Goal: Check status: Check status

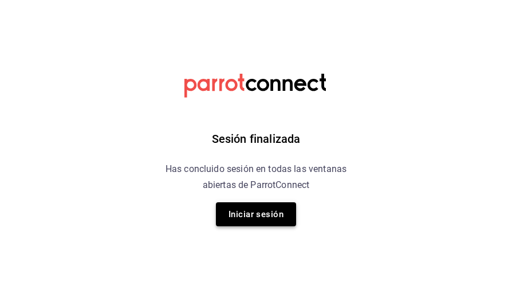
click at [275, 213] on button "Iniciar sesión" at bounding box center [256, 215] width 80 height 24
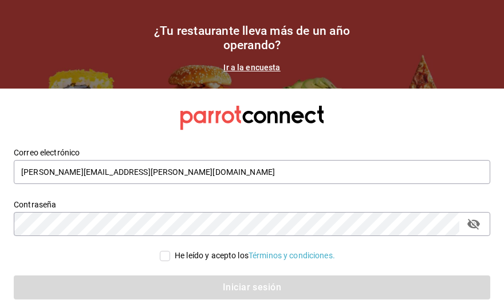
type input "ruben.leal@xix.com.mx"
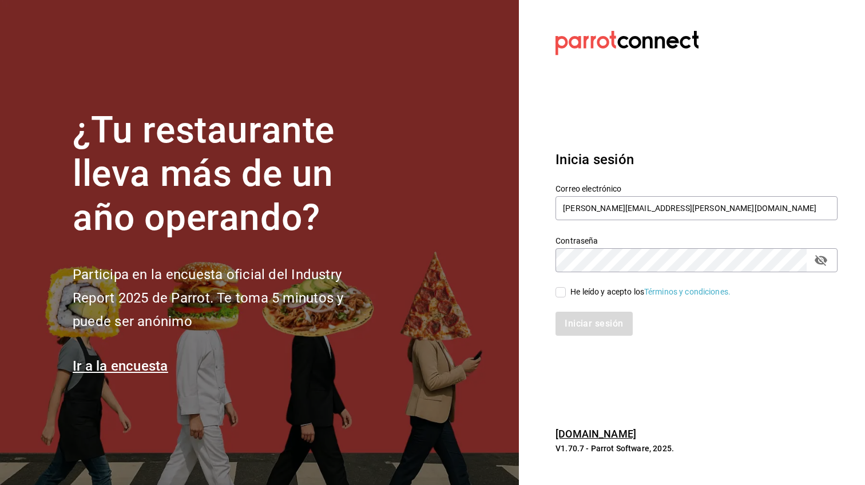
click at [570, 294] on span "He leído y acepto los Términos y condiciones." at bounding box center [648, 292] width 165 height 12
click at [566, 294] on input "He leído y acepto los Términos y condiciones." at bounding box center [561, 292] width 10 height 10
checkbox input "true"
click at [577, 326] on button "Iniciar sesión" at bounding box center [595, 324] width 78 height 24
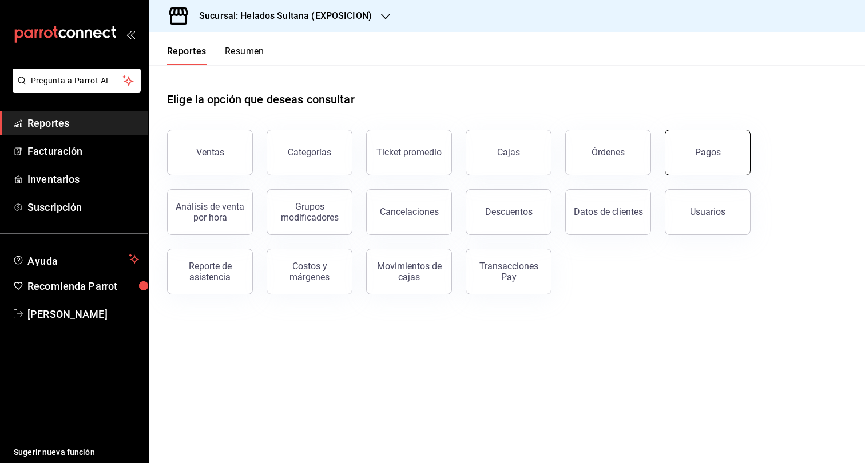
click at [698, 153] on div "Pagos" at bounding box center [708, 152] width 26 height 11
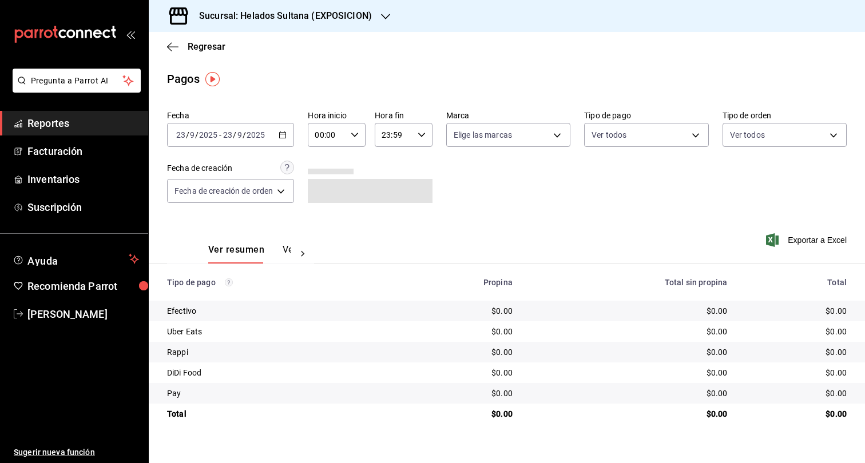
click at [287, 134] on icon "button" at bounding box center [283, 135] width 8 height 8
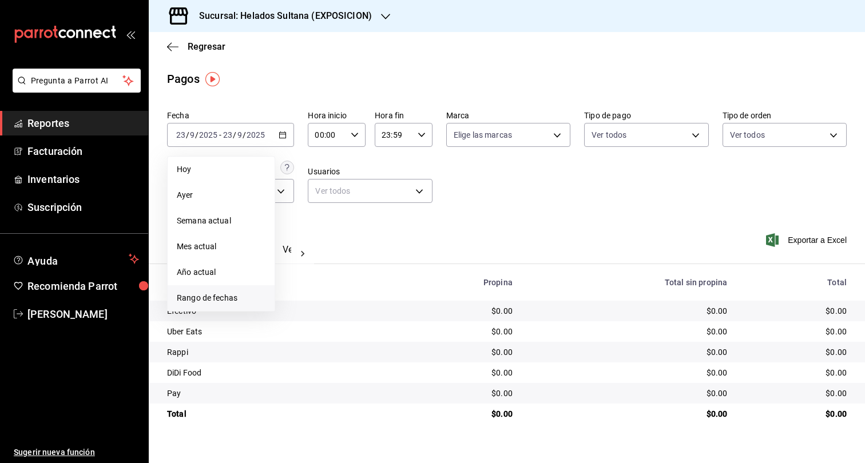
click at [232, 299] on span "Rango de fechas" at bounding box center [221, 298] width 89 height 12
click at [301, 291] on button "22" at bounding box center [299, 286] width 20 height 21
click at [302, 291] on button "22" at bounding box center [299, 286] width 20 height 21
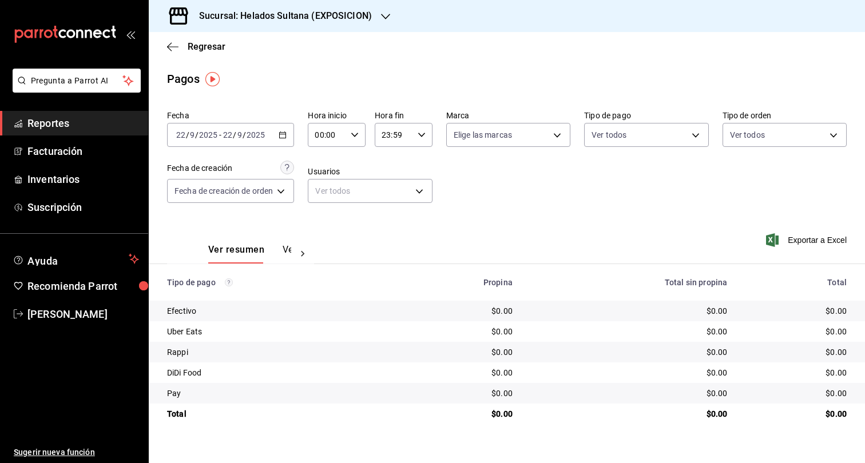
click at [339, 14] on h3 "Sucursal: Helados Sultana (EXPOSICION)" at bounding box center [281, 16] width 182 height 14
click at [347, 14] on h3 "Sucursal: Helados Sultana (EXPOSICION)" at bounding box center [281, 16] width 182 height 14
click at [257, 78] on span "Helados Sultana (VASCONCELOS)" at bounding box center [220, 75] width 124 height 12
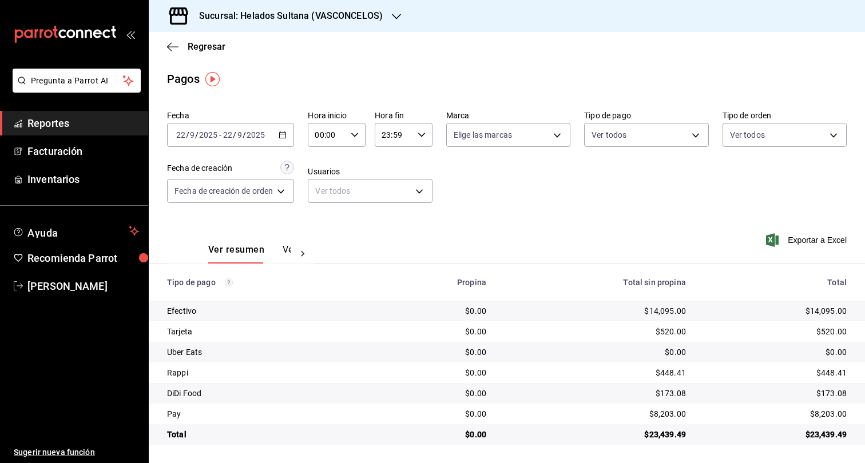
click at [288, 137] on div "[DATE] [DATE] - [DATE] [DATE]" at bounding box center [230, 135] width 127 height 24
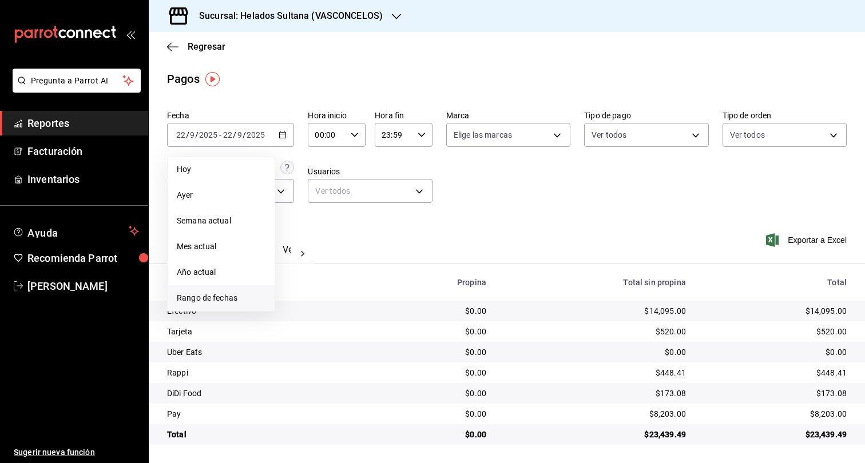
click at [224, 299] on span "Rango de fechas" at bounding box center [221, 298] width 89 height 12
click at [300, 209] on abbr "1" at bounding box center [299, 211] width 4 height 8
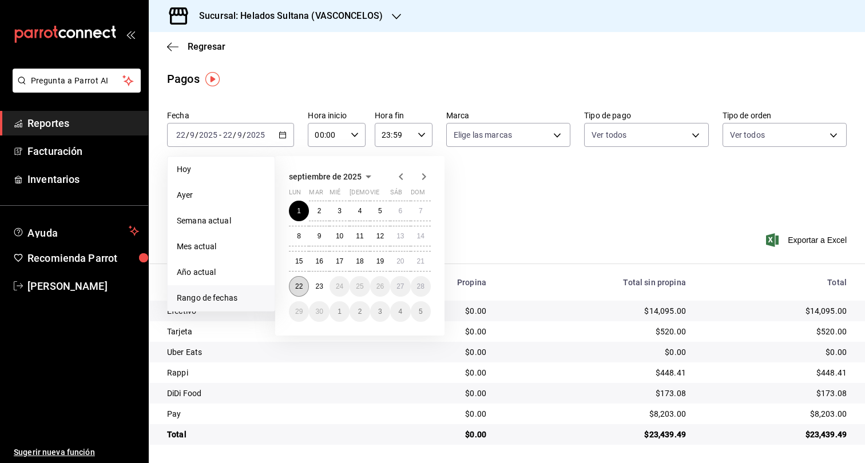
click at [296, 293] on button "22" at bounding box center [299, 286] width 20 height 21
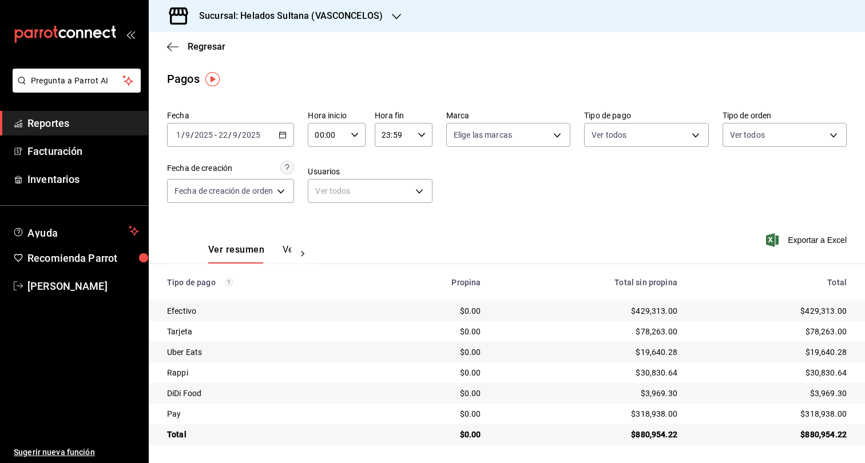
click at [283, 134] on \(Stroke\) "button" at bounding box center [283, 134] width 6 height 1
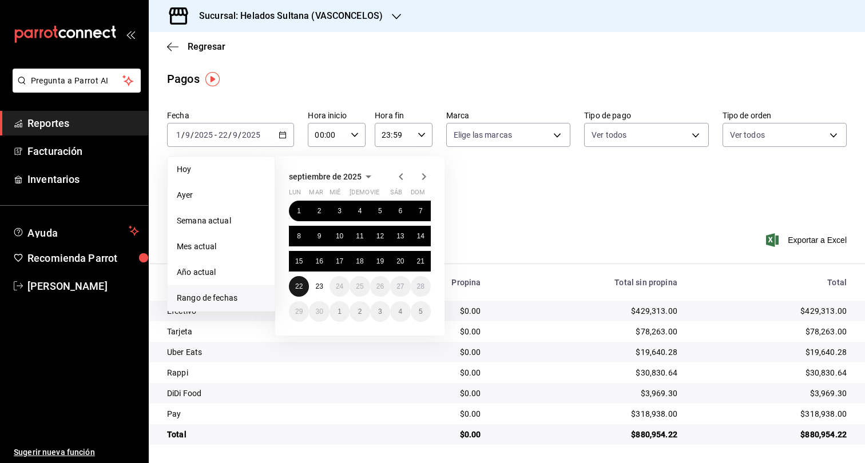
click at [300, 292] on button "22" at bounding box center [299, 286] width 20 height 21
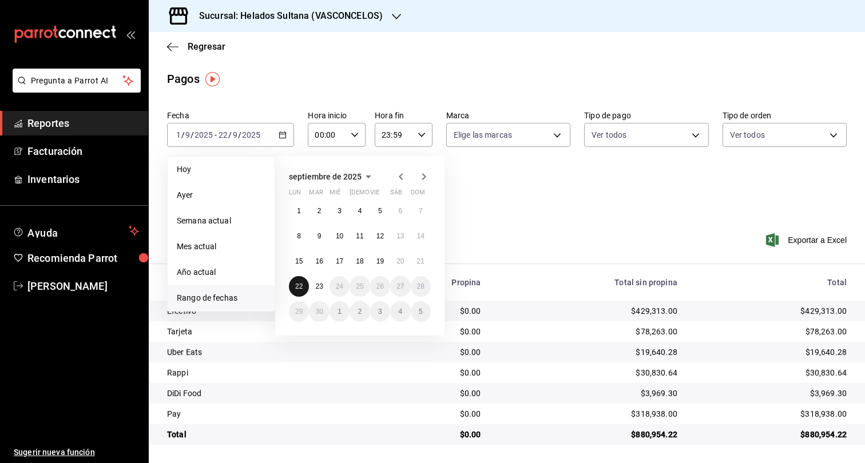
click at [300, 292] on button "22" at bounding box center [299, 286] width 20 height 21
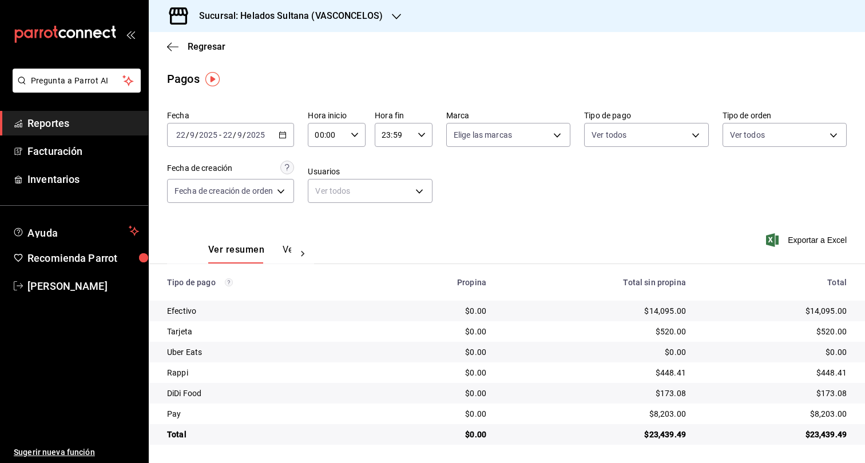
click at [57, 124] on span "Reportes" at bounding box center [83, 123] width 112 height 15
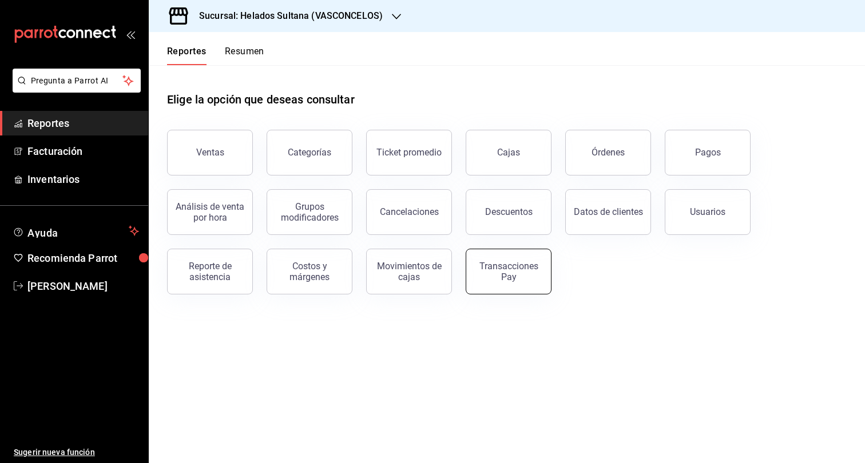
click at [500, 286] on button "Transacciones Pay" at bounding box center [509, 272] width 86 height 46
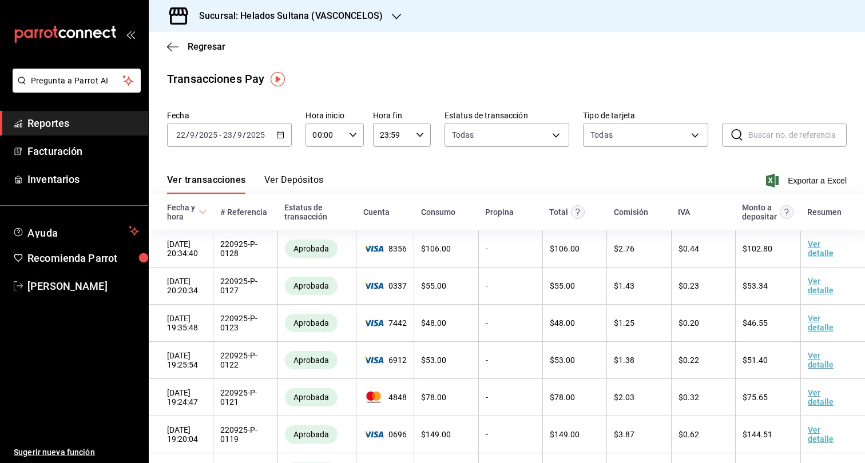
click at [276, 140] on div "[DATE] [DATE] - [DATE] [DATE]" at bounding box center [229, 135] width 125 height 24
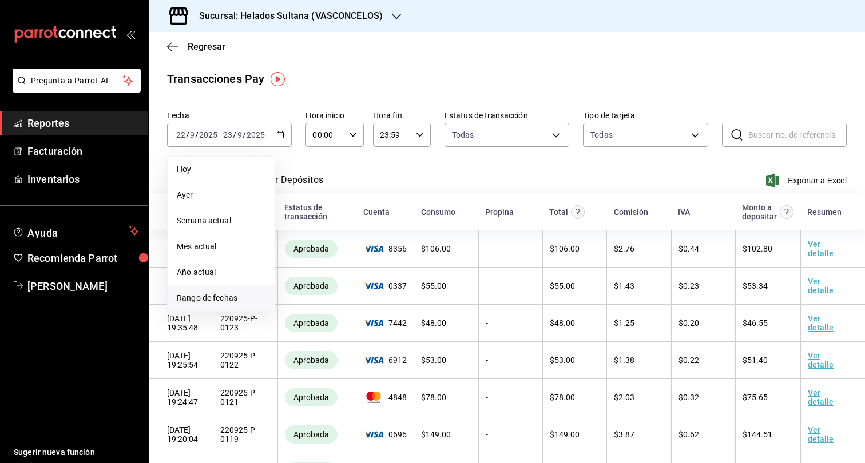
click at [205, 297] on span "Rango de fechas" at bounding box center [221, 298] width 89 height 12
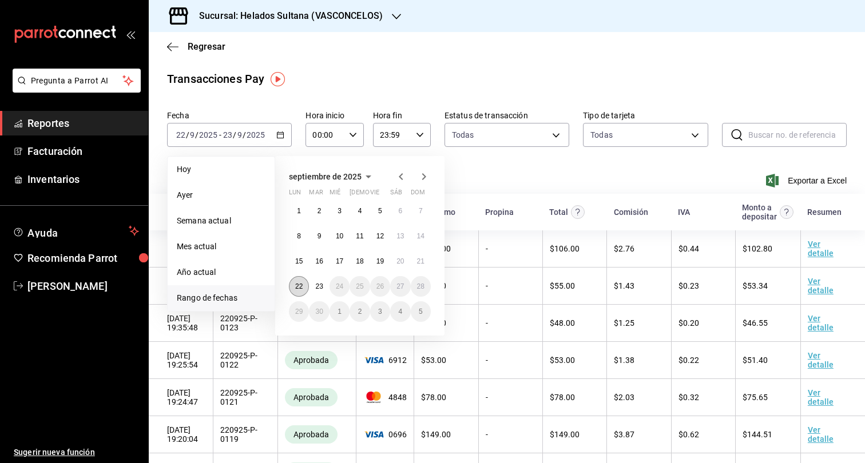
click at [304, 286] on button "22" at bounding box center [299, 286] width 20 height 21
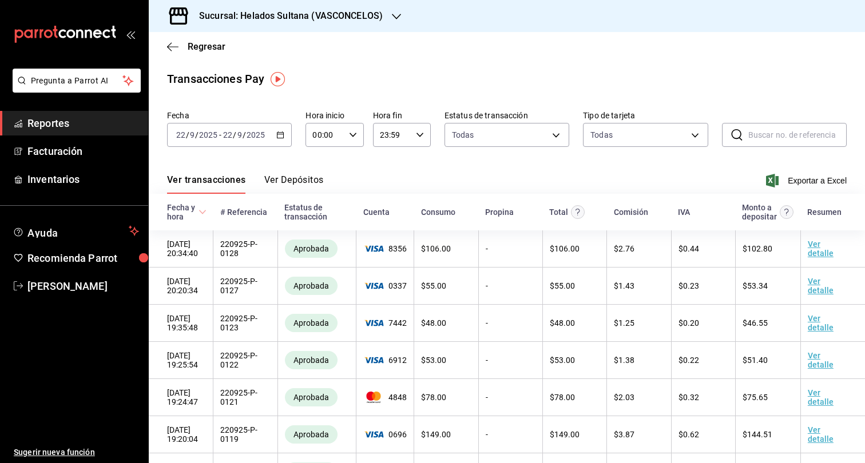
click at [301, 182] on button "Ver Depósitos" at bounding box center [294, 184] width 60 height 19
